Goal: Task Accomplishment & Management: Manage account settings

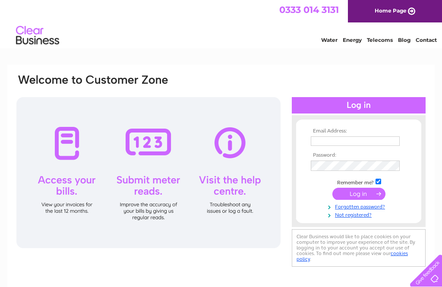
click at [356, 141] on input "text" at bounding box center [355, 142] width 89 height 10
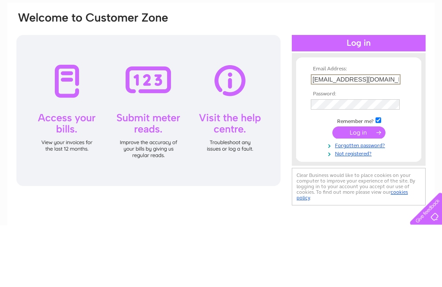
type input "[EMAIL_ADDRESS][DOMAIN_NAME]"
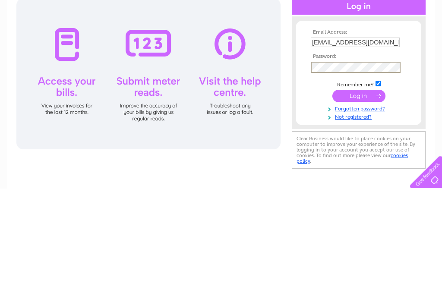
click at [356, 189] on input "submit" at bounding box center [359, 195] width 53 height 12
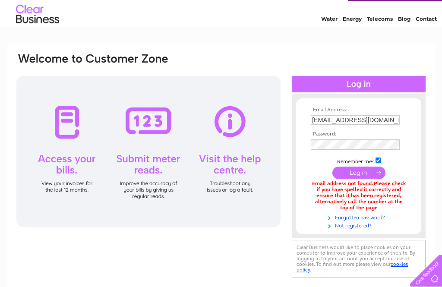
scroll to position [26, 0]
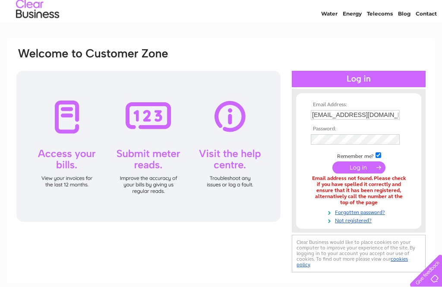
click at [368, 215] on link "Forgotten password?" at bounding box center [360, 212] width 98 height 8
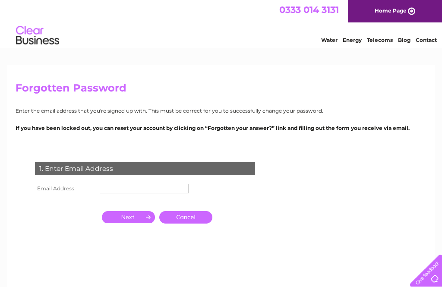
click at [132, 190] on input "text" at bounding box center [144, 189] width 89 height 10
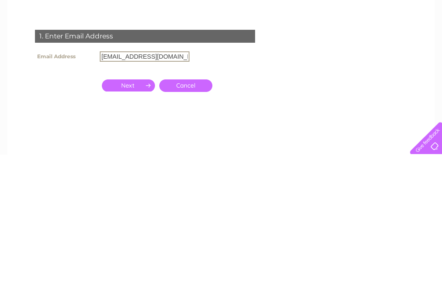
click at [132, 212] on input "button" at bounding box center [128, 218] width 53 height 12
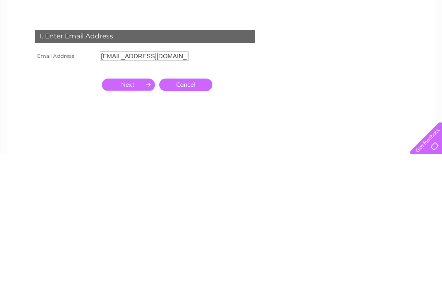
scroll to position [133, 0]
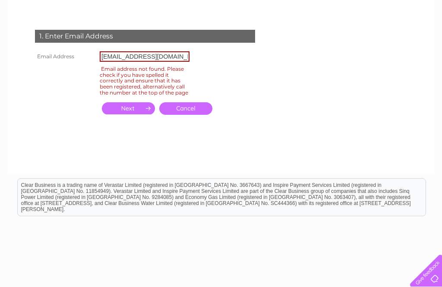
click at [153, 57] on input "[EMAIL_ADDRESS][DOMAIN_NAME]" at bounding box center [145, 56] width 90 height 10
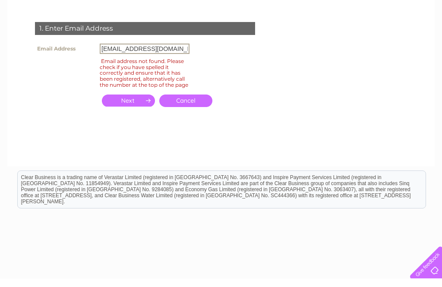
type input "[EMAIL_ADDRESS][DOMAIN_NAME]"
click at [129, 108] on input "button" at bounding box center [128, 109] width 53 height 12
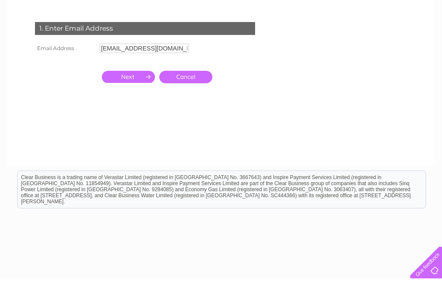
scroll to position [140, 0]
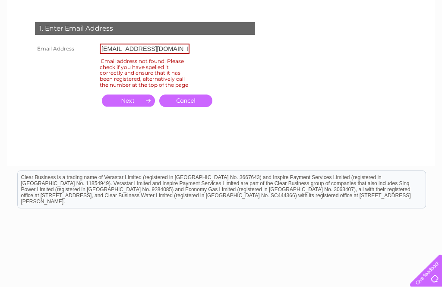
click at [126, 106] on input "button" at bounding box center [128, 101] width 53 height 12
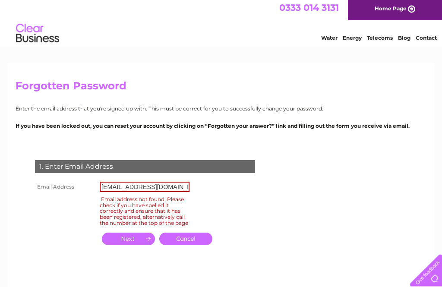
scroll to position [0, 0]
